Goal: Task Accomplishment & Management: Manage account settings

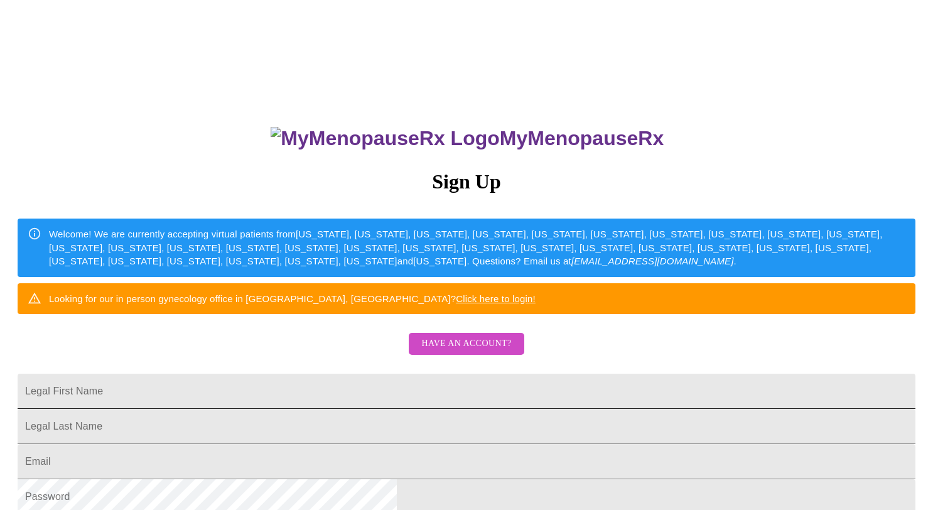
click at [367, 409] on input "Legal First Name" at bounding box center [467, 391] width 898 height 35
click at [478, 352] on span "Have an account?" at bounding box center [466, 344] width 90 height 16
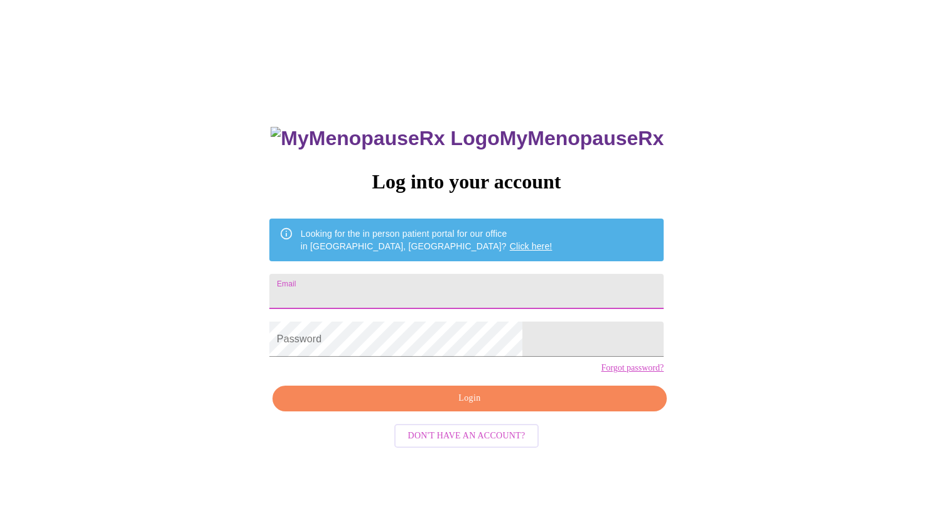
click at [423, 290] on input "Email" at bounding box center [466, 291] width 394 height 35
type input "persaink@hotmail.com"
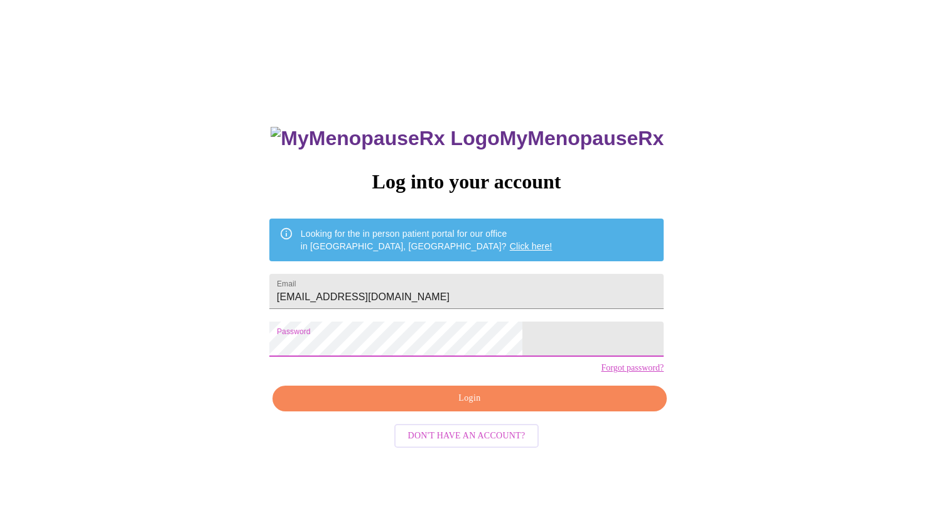
click at [487, 406] on span "Login" at bounding box center [469, 399] width 365 height 16
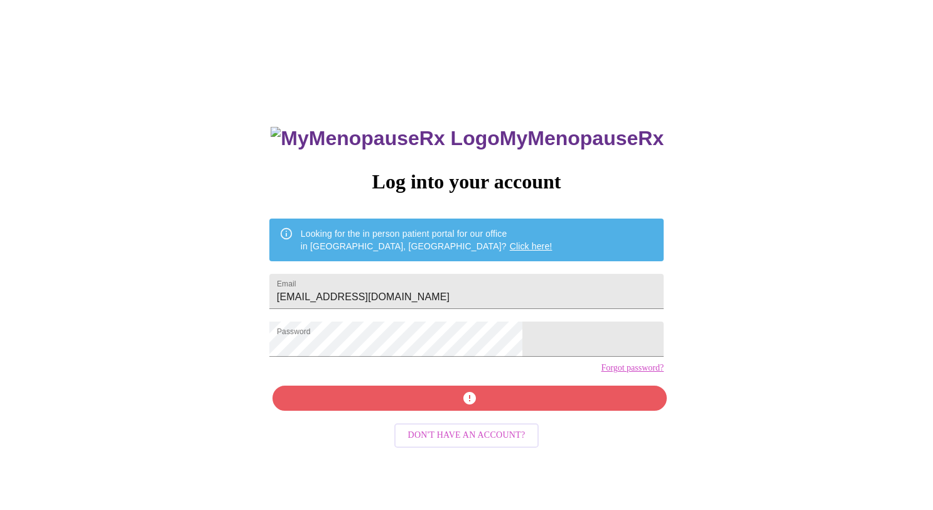
click at [601, 373] on link "Forgot password?" at bounding box center [632, 368] width 63 height 10
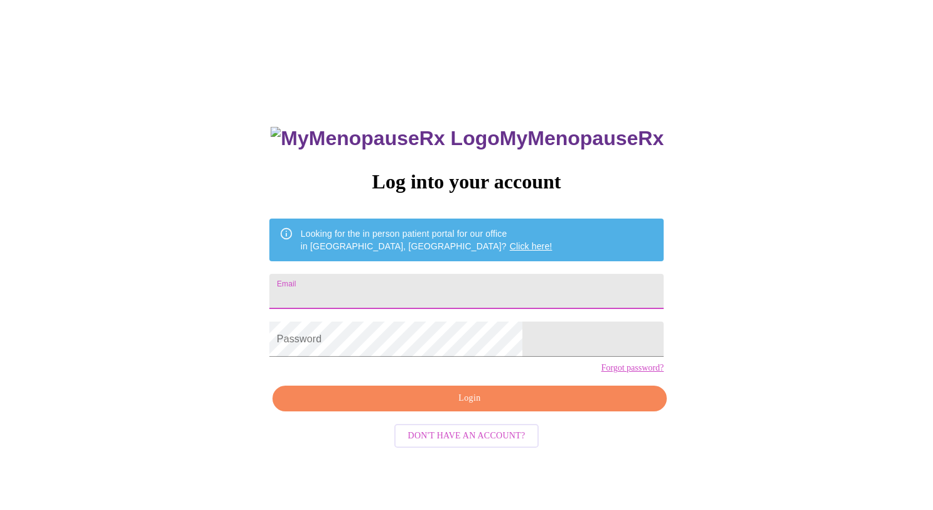
click at [397, 284] on input "Email" at bounding box center [466, 291] width 394 height 35
